Goal: Task Accomplishment & Management: Use online tool/utility

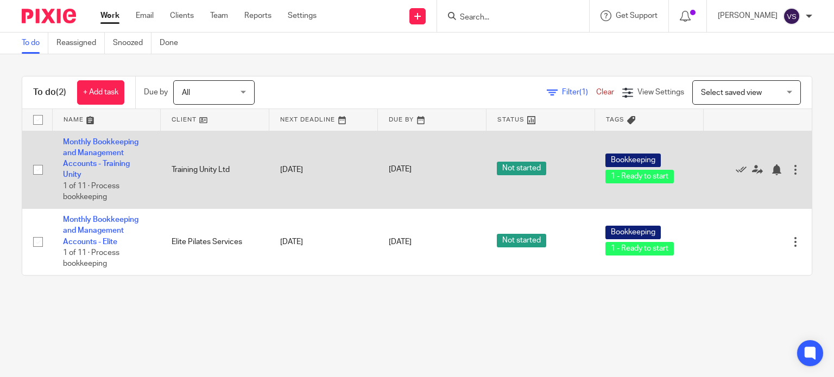
click at [101, 148] on td "Monthly Bookkeeping and Management Accounts - Training Unity 1 of 11 · Process …" at bounding box center [106, 170] width 109 height 78
click at [102, 154] on link "Monthly Bookkeeping and Management Accounts - Training Unity" at bounding box center [100, 158] width 75 height 41
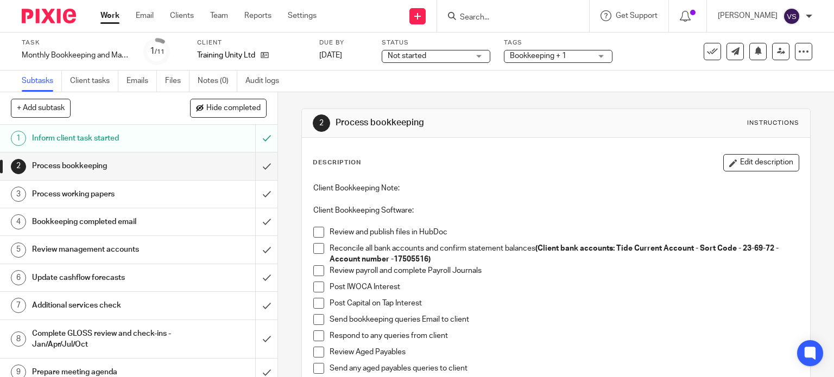
click at [311, 230] on div "Client Bookkeeping Note: Client Bookkeeping Software: Review and publish files …" at bounding box center [556, 302] width 497 height 248
drag, startPoint x: 315, startPoint y: 232, endPoint x: 316, endPoint y: 247, distance: 15.2
click at [315, 232] on span at bounding box center [318, 232] width 11 height 11
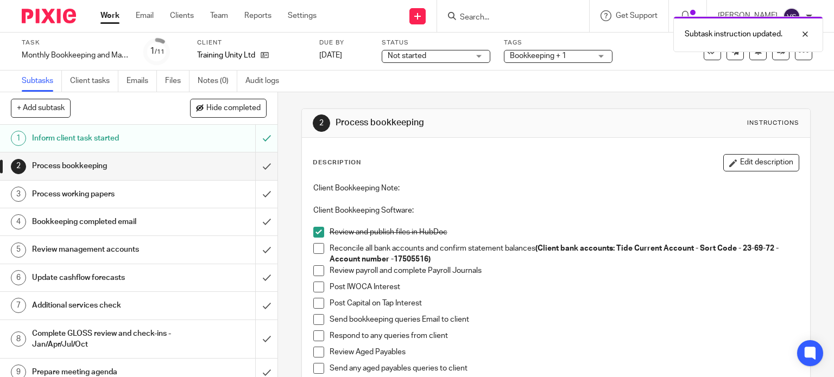
click at [316, 250] on span at bounding box center [318, 248] width 11 height 11
click at [313, 266] on span at bounding box center [318, 270] width 11 height 11
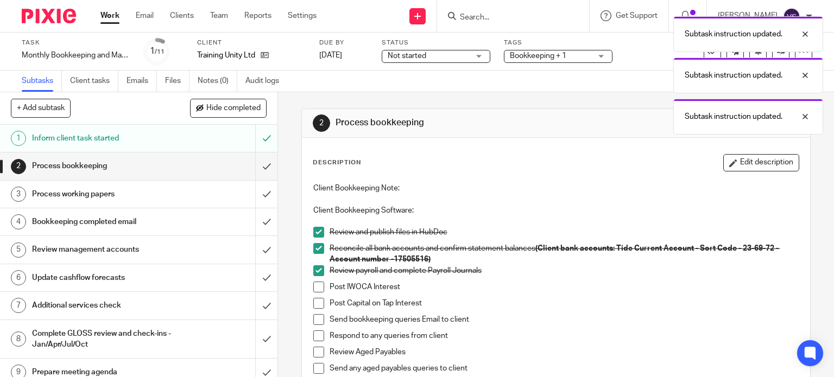
click at [315, 288] on span at bounding box center [318, 287] width 11 height 11
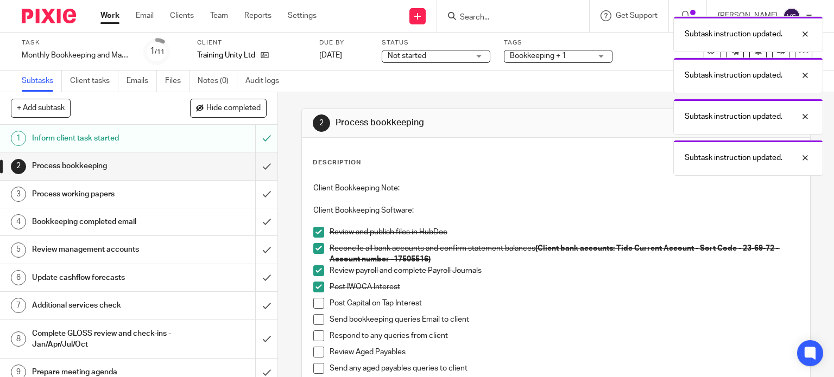
click at [315, 305] on span at bounding box center [318, 303] width 11 height 11
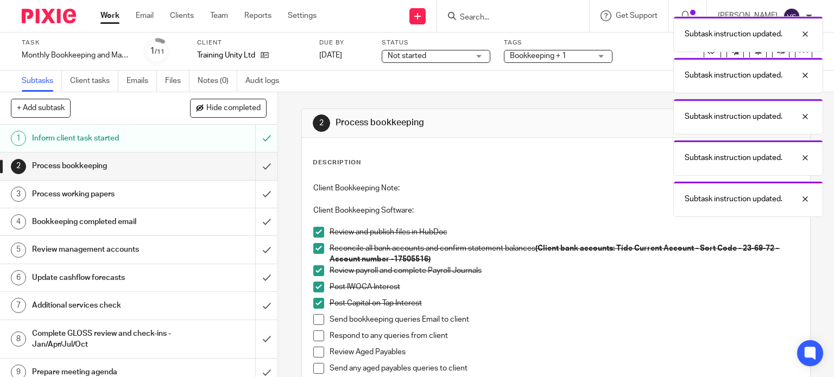
click at [315, 321] on span at bounding box center [318, 319] width 11 height 11
click at [316, 333] on span at bounding box center [318, 336] width 11 height 11
click at [316, 349] on span at bounding box center [318, 352] width 11 height 11
click at [320, 362] on li "Review Aged Payables" at bounding box center [556, 355] width 486 height 16
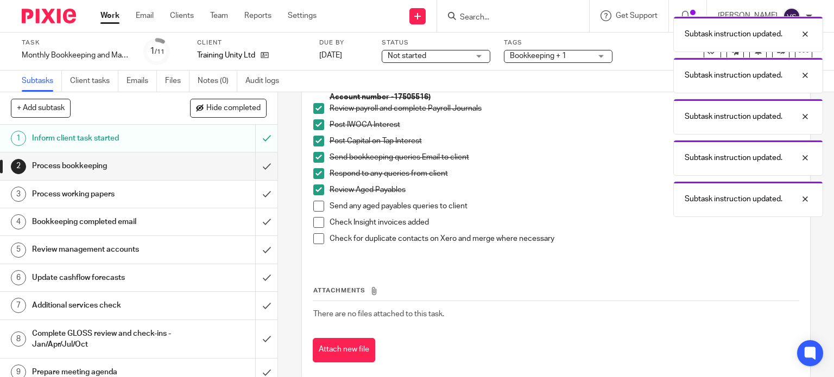
scroll to position [163, 0]
click at [313, 204] on span at bounding box center [318, 205] width 11 height 11
click at [314, 227] on li "Check Insight invoices added" at bounding box center [556, 225] width 486 height 16
click at [314, 237] on span at bounding box center [318, 238] width 11 height 11
click at [313, 218] on span at bounding box center [318, 222] width 11 height 11
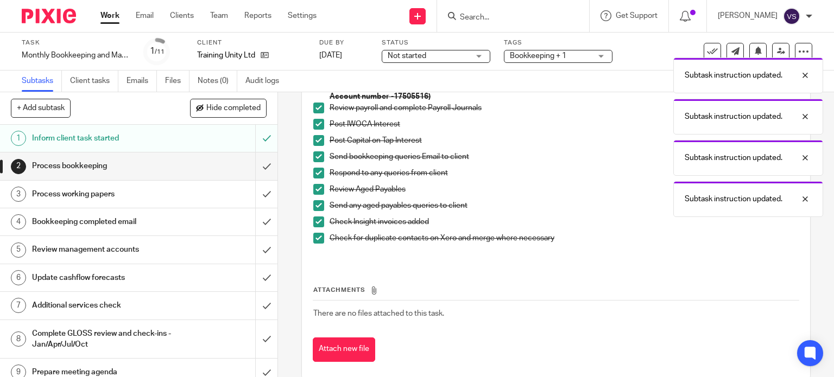
click at [171, 164] on div "Process bookkeeping" at bounding box center [138, 166] width 212 height 16
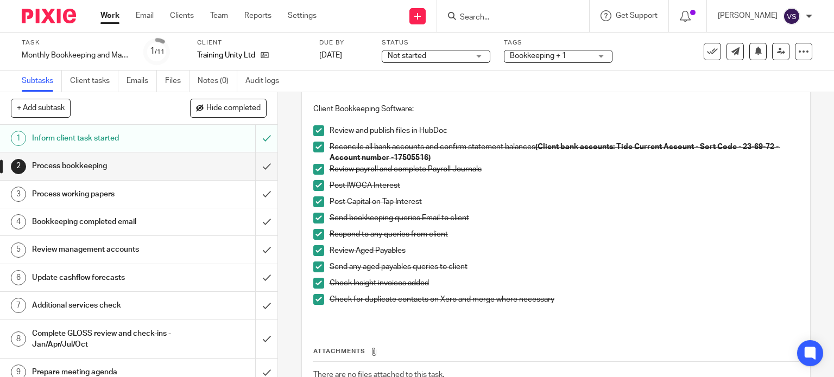
scroll to position [109, 0]
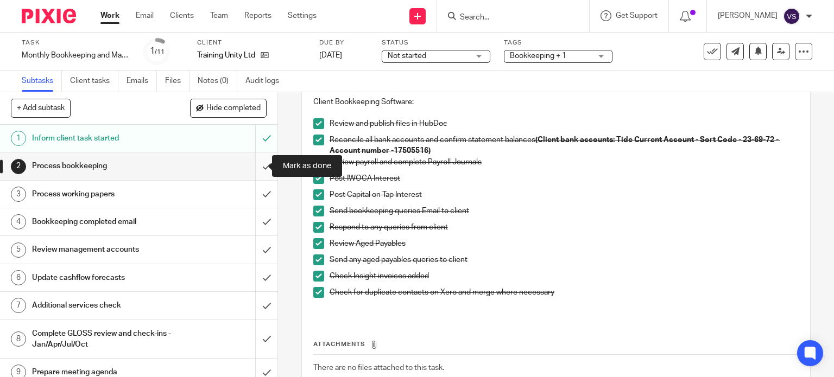
click at [252, 173] on input "submit" at bounding box center [138, 166] width 277 height 27
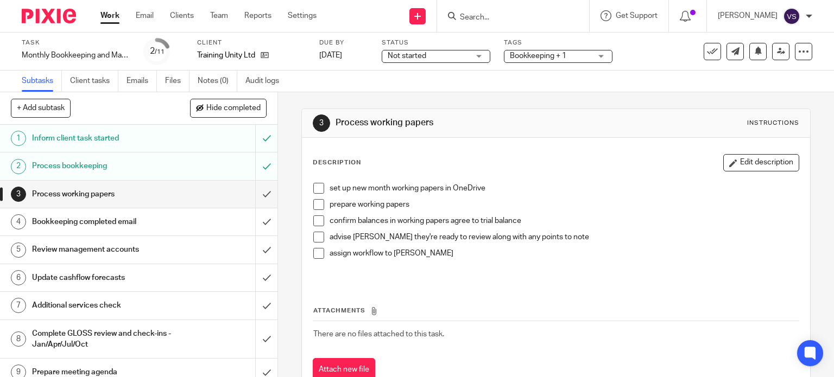
click at [315, 187] on span at bounding box center [318, 188] width 11 height 11
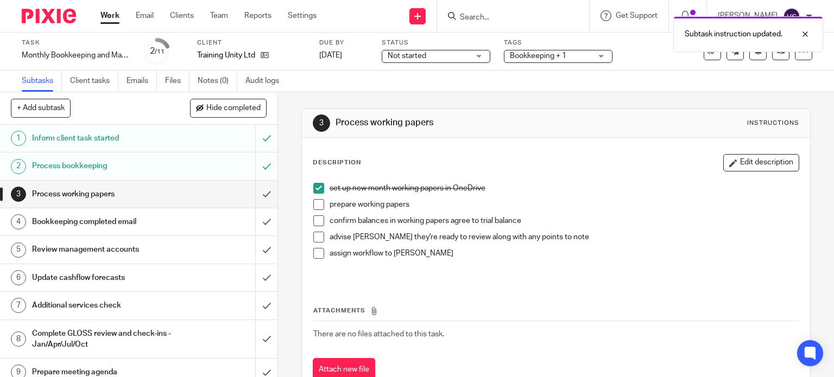
click at [313, 212] on li "prepare working papers" at bounding box center [556, 207] width 486 height 16
click at [314, 208] on span at bounding box center [318, 204] width 11 height 11
click at [315, 224] on span at bounding box center [318, 221] width 11 height 11
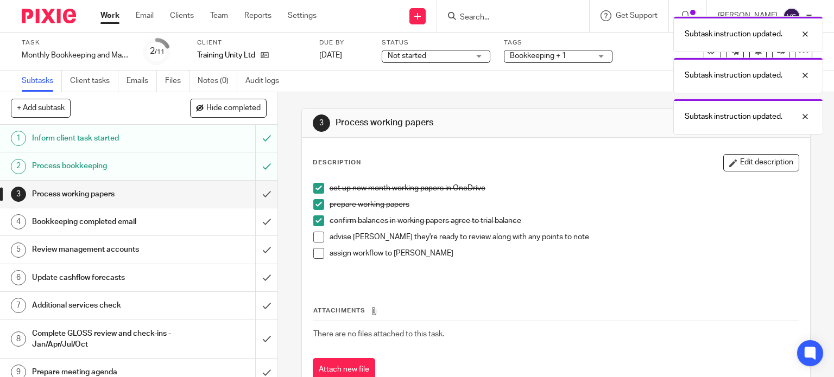
click at [315, 237] on span at bounding box center [318, 237] width 11 height 11
click at [315, 254] on span at bounding box center [318, 253] width 11 height 11
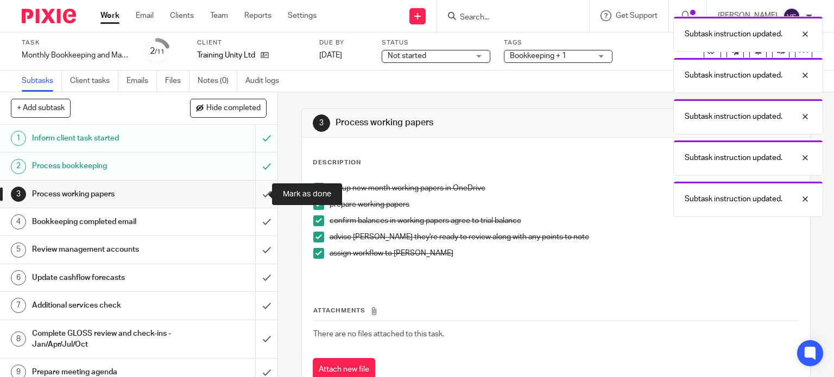
click at [262, 192] on input "submit" at bounding box center [138, 194] width 277 height 27
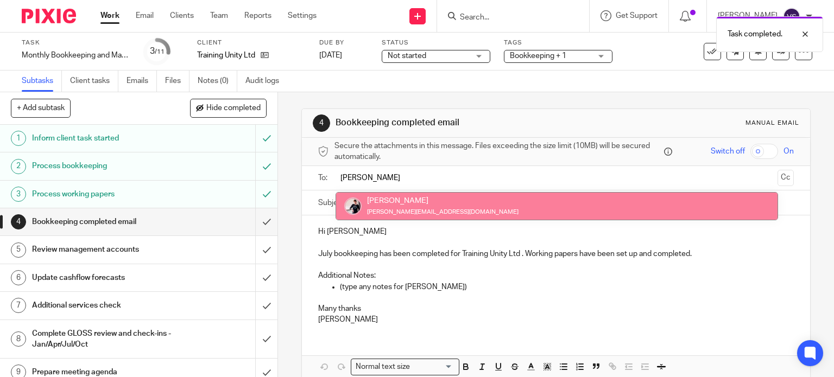
type input "[PERSON_NAME]"
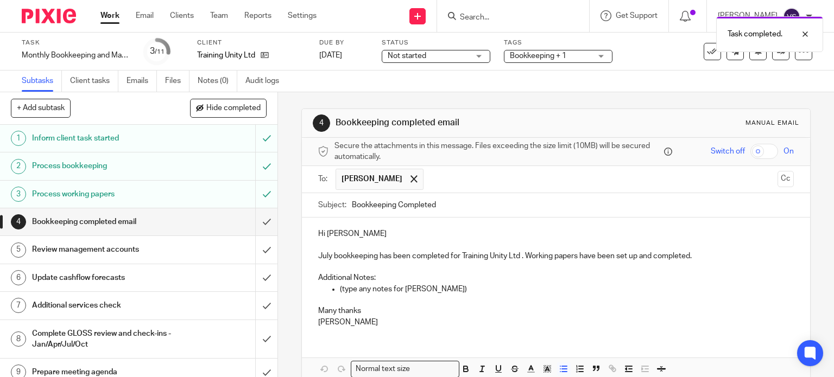
click at [467, 286] on p "(type any notes for [PERSON_NAME])" at bounding box center [567, 289] width 454 height 11
drag, startPoint x: 441, startPoint y: 299, endPoint x: 298, endPoint y: 263, distance: 147.7
click at [302, 263] on div "Hi [PERSON_NAME] July bookkeeping has been completed for Training Unity Ltd . W…" at bounding box center [556, 277] width 509 height 118
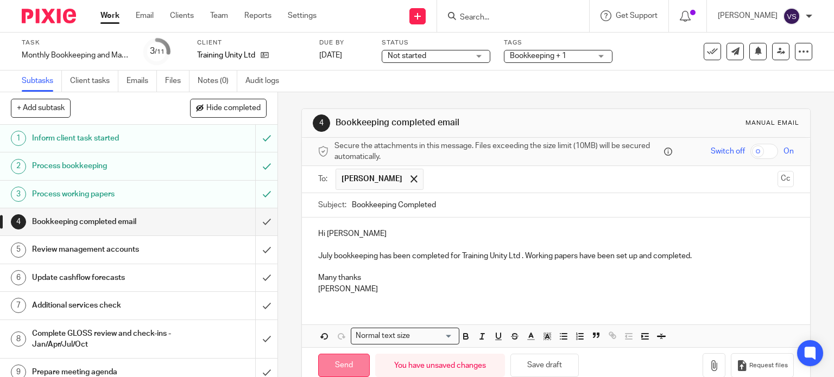
click at [328, 369] on input "Send" at bounding box center [344, 365] width 52 height 23
type input "Sent"
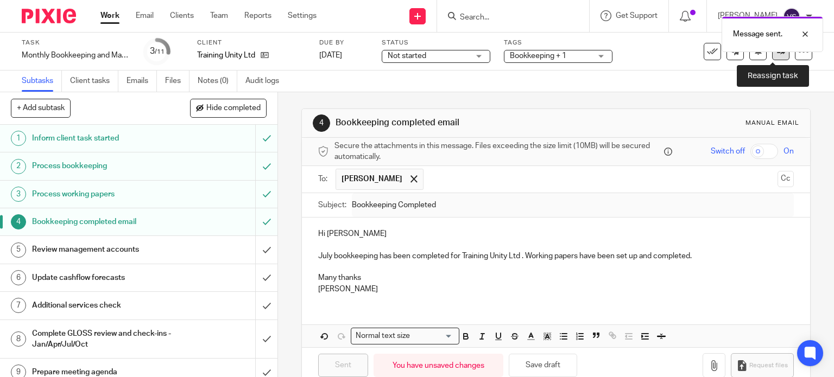
click at [777, 53] on icon at bounding box center [781, 51] width 8 height 8
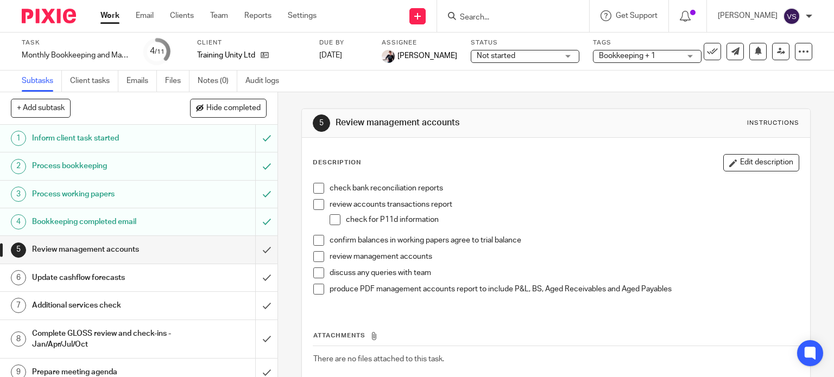
click at [61, 21] on img at bounding box center [49, 16] width 54 height 15
